Goal: Task Accomplishment & Management: Complete application form

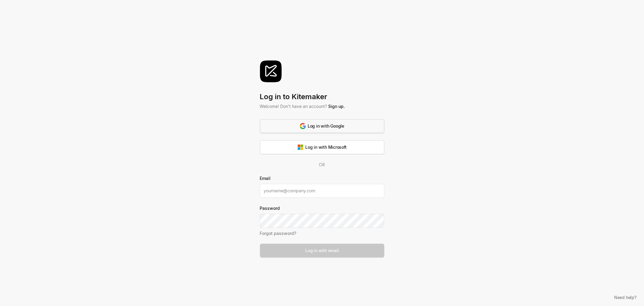
click at [308, 128] on div "Log in with Google" at bounding box center [322, 126] width 44 height 6
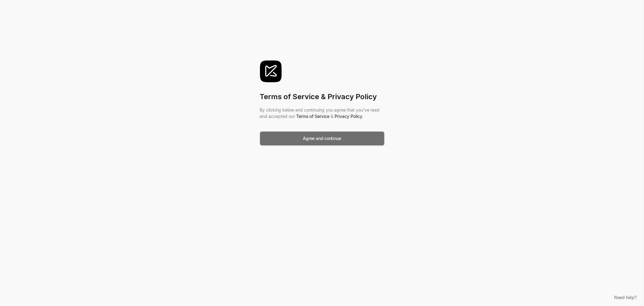
click at [329, 138] on div "Agree and continue" at bounding box center [322, 138] width 38 height 6
